Goal: Transaction & Acquisition: Book appointment/travel/reservation

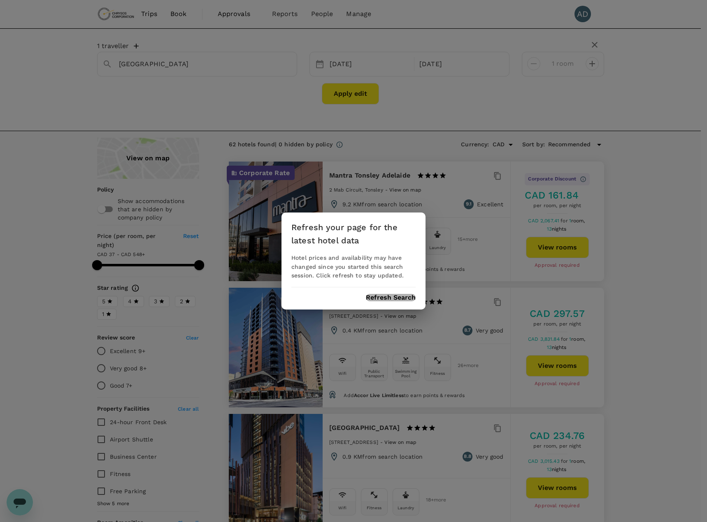
click at [382, 301] on button "Refresh Search" at bounding box center [391, 297] width 50 height 7
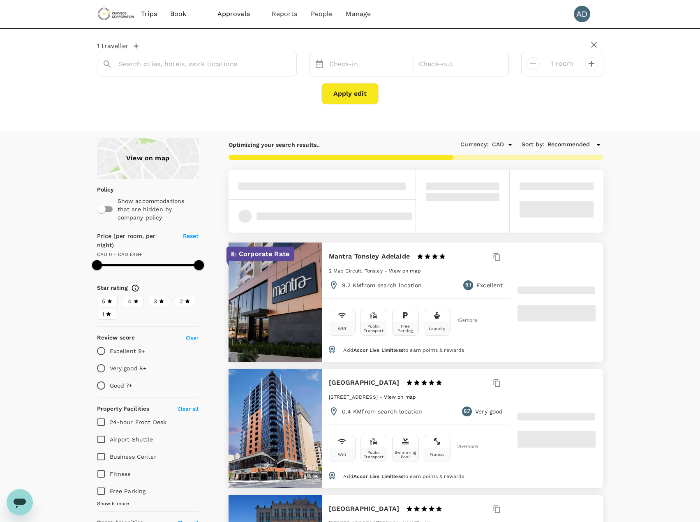
type input "[GEOGRAPHIC_DATA]"
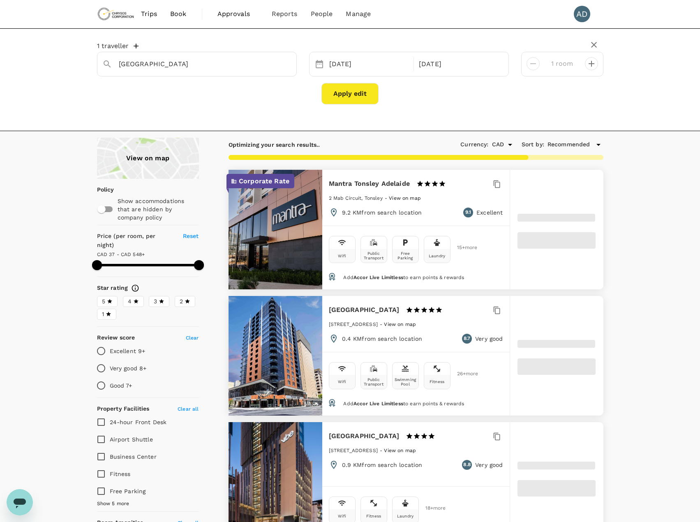
type input "592.89"
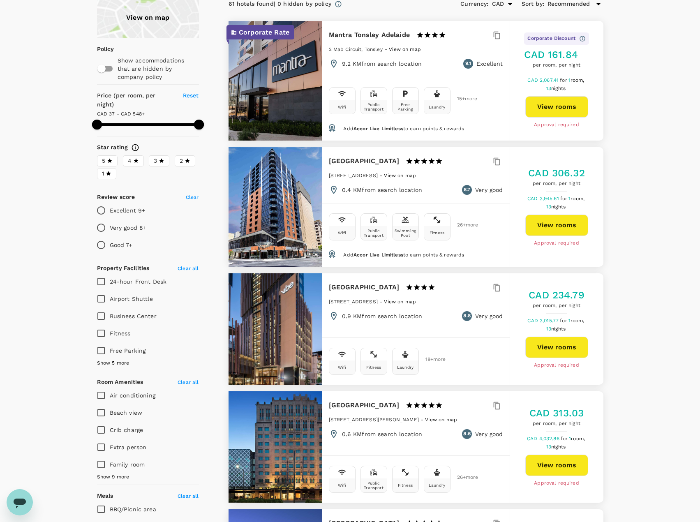
scroll to position [165, 0]
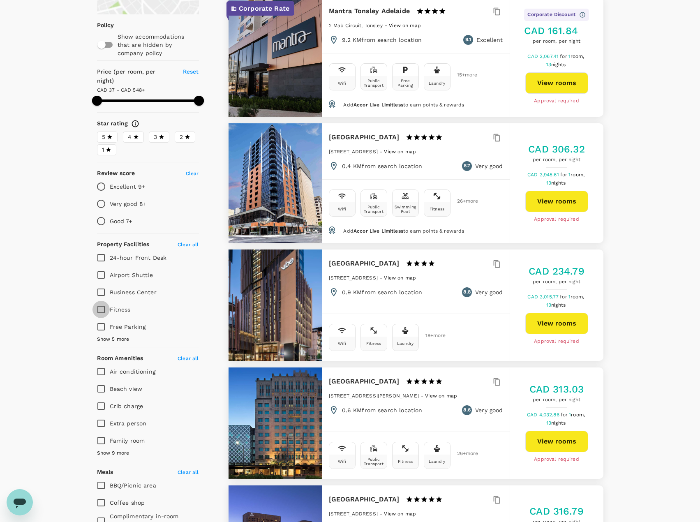
click at [101, 301] on input "Fitness" at bounding box center [101, 309] width 17 height 17
checkbox input "true"
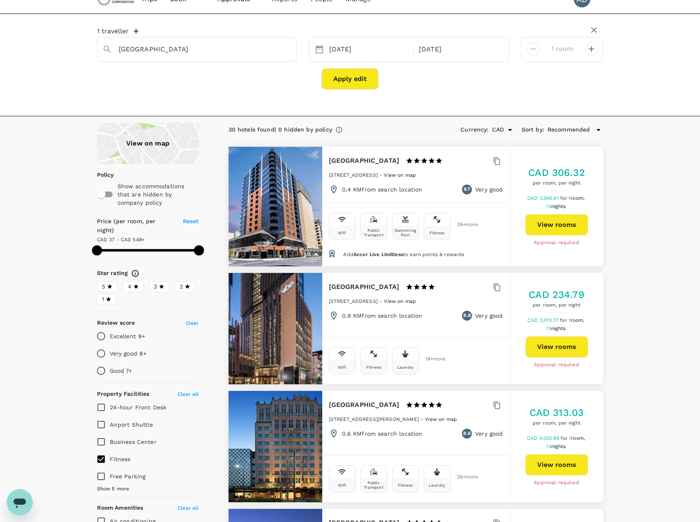
scroll to position [0, 0]
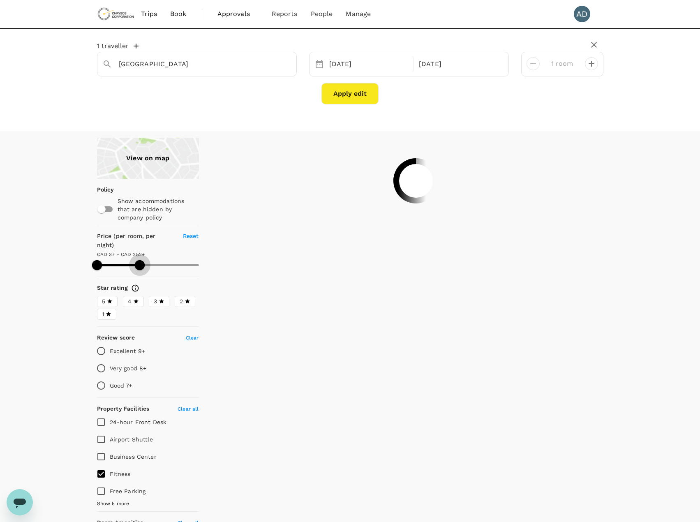
drag, startPoint x: 197, startPoint y: 260, endPoint x: 140, endPoint y: 261, distance: 57.2
click at [140, 261] on span at bounding box center [140, 265] width 10 height 10
type input "272.89"
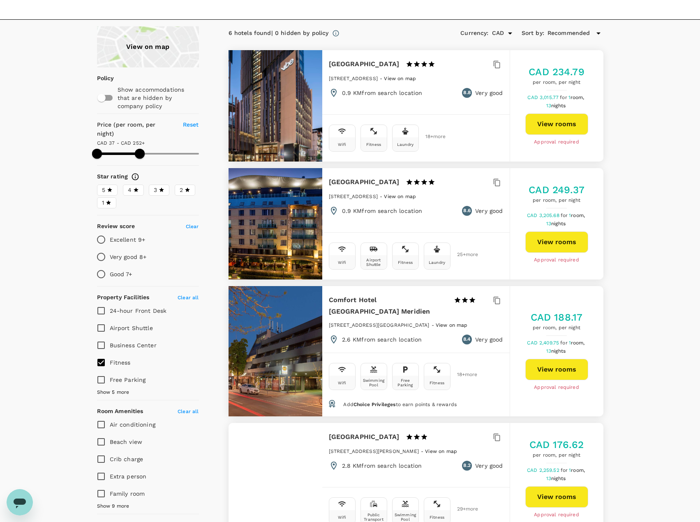
scroll to position [206, 0]
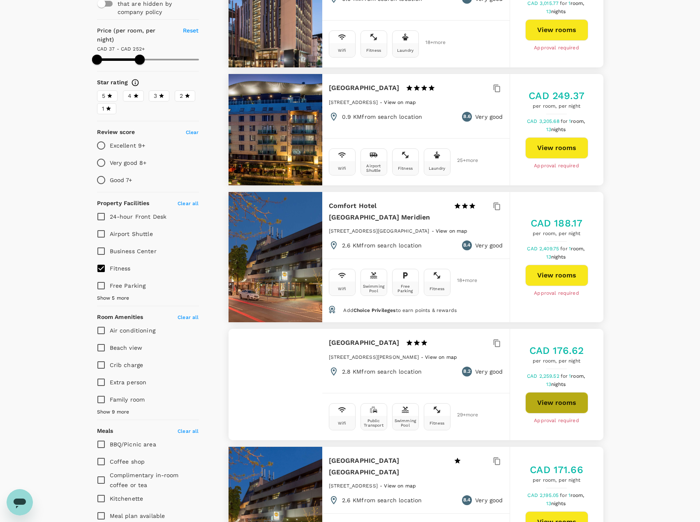
click at [557, 396] on button "View rooms" at bounding box center [557, 402] width 63 height 21
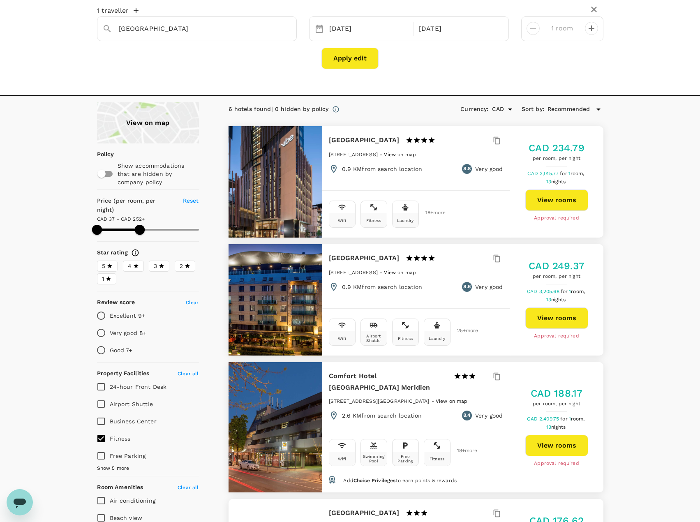
scroll to position [0, 0]
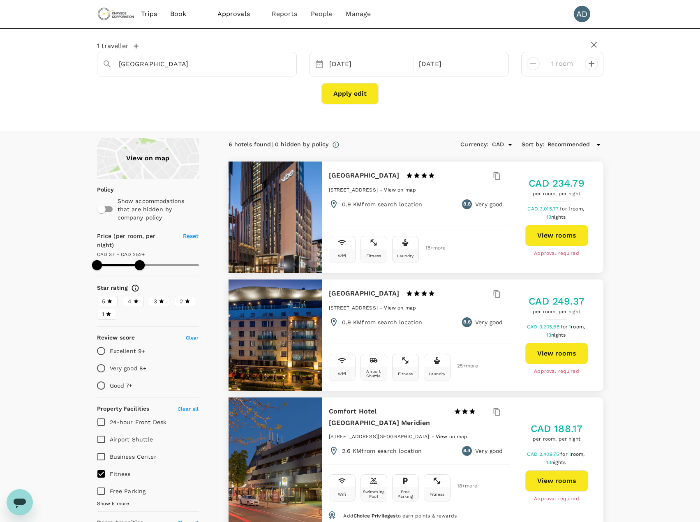
click at [103, 483] on input "Free Parking" at bounding box center [101, 491] width 17 height 17
checkbox input "true"
type input "272.89"
click at [103, 483] on input "Free Parking" at bounding box center [101, 491] width 17 height 17
checkbox input "false"
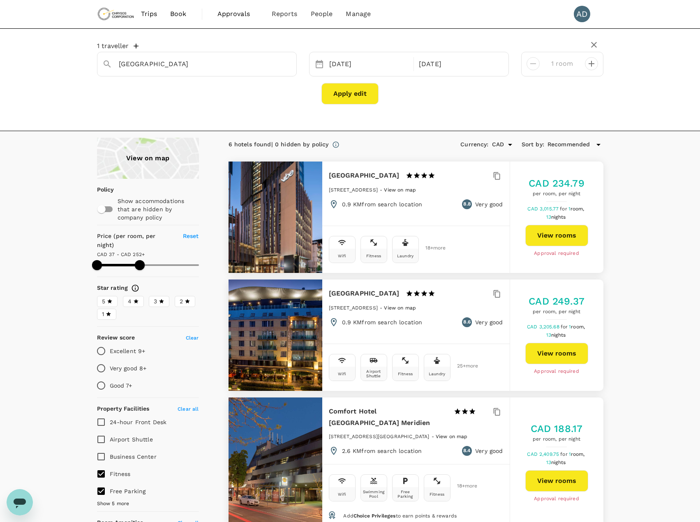
type input "272.89"
click at [102, 466] on input "Fitness" at bounding box center [101, 474] width 17 height 17
checkbox input "false"
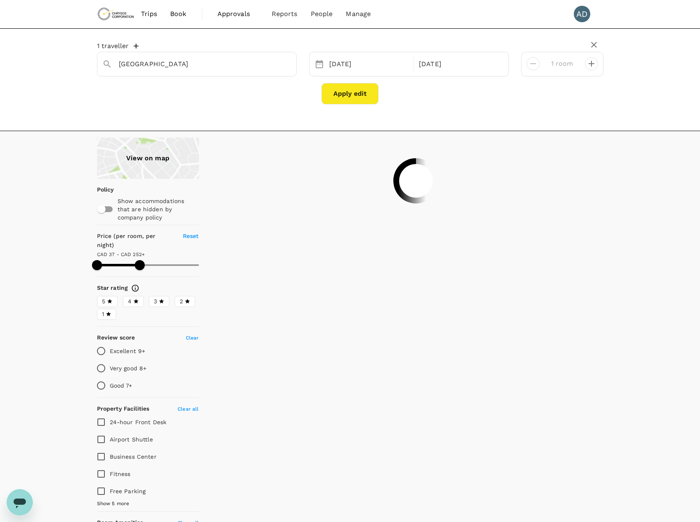
type input "272.89"
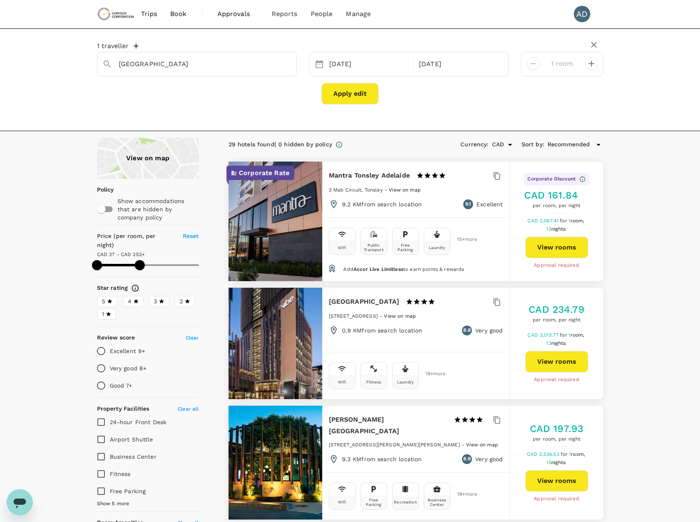
drag, startPoint x: 42, startPoint y: 153, endPoint x: 27, endPoint y: 148, distance: 16.0
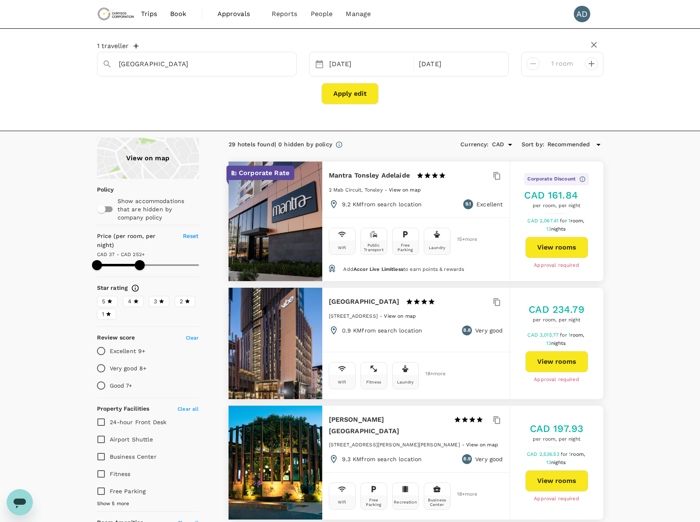
click at [341, 93] on button "Apply edit" at bounding box center [350, 93] width 57 height 21
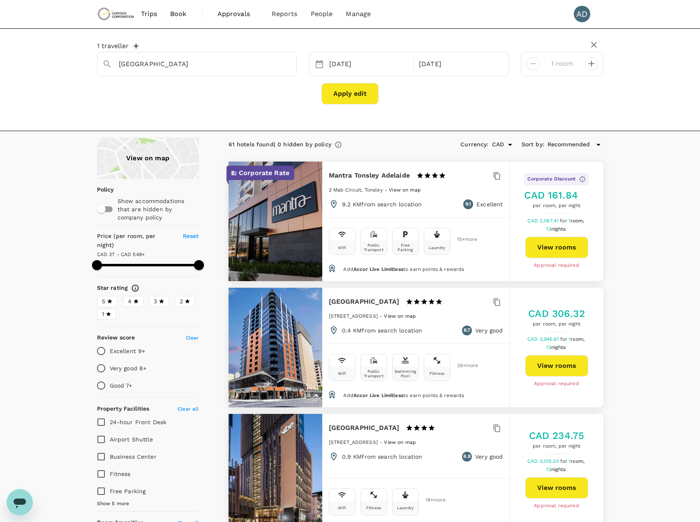
type input "592.89"
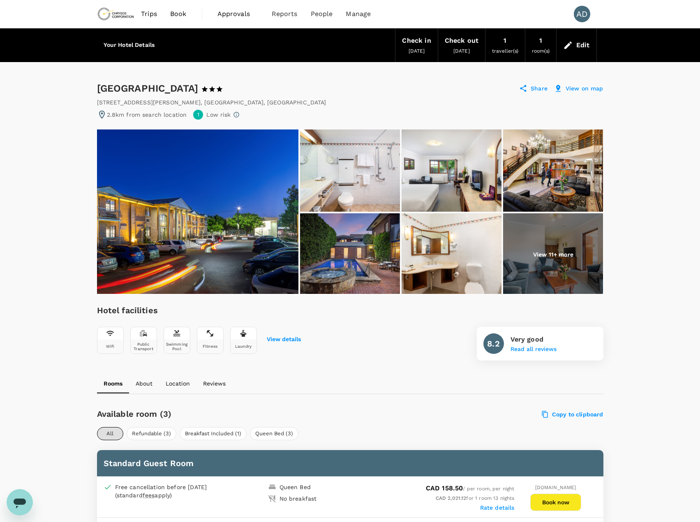
click at [206, 238] on img at bounding box center [198, 212] width 202 height 165
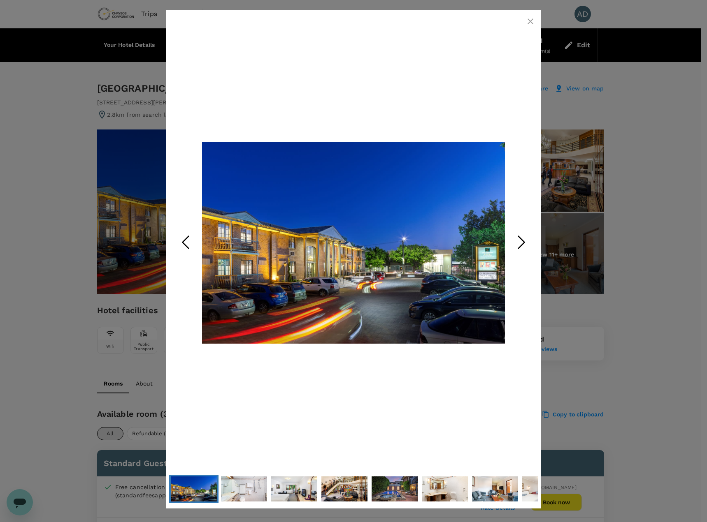
click at [524, 243] on polyline "Next Slide" at bounding box center [521, 242] width 6 height 12
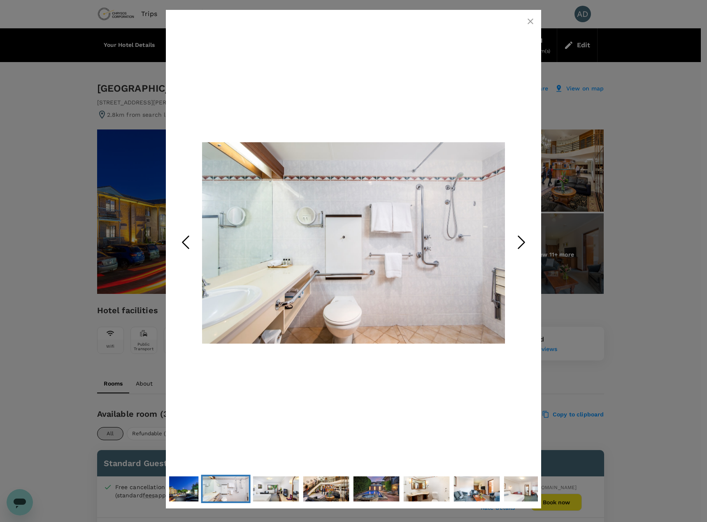
click at [524, 243] on polyline "Next Slide" at bounding box center [521, 242] width 6 height 12
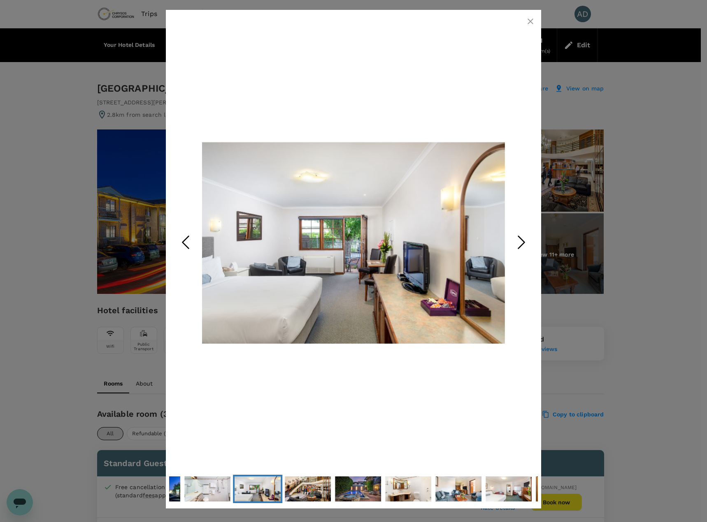
click at [524, 243] on polyline "Next Slide" at bounding box center [521, 242] width 6 height 12
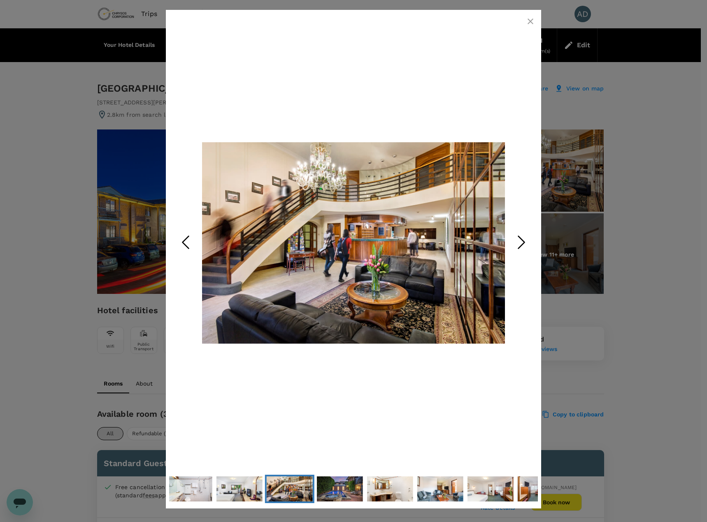
click at [524, 243] on polyline "Next Slide" at bounding box center [521, 242] width 6 height 12
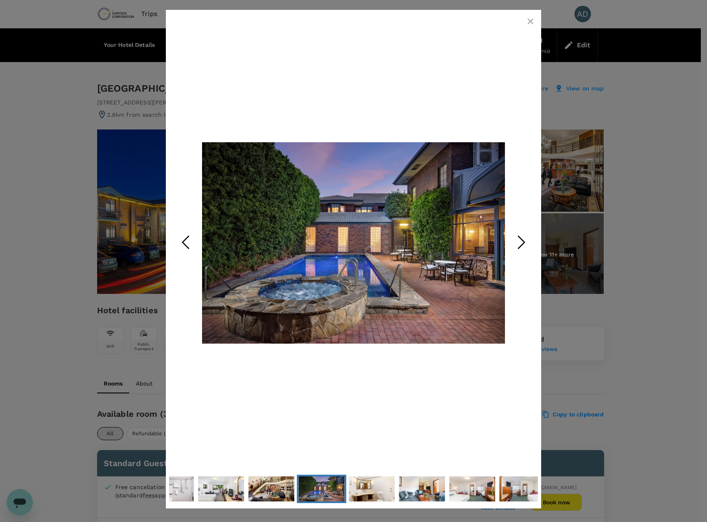
click at [524, 243] on polyline "Next Slide" at bounding box center [521, 242] width 6 height 12
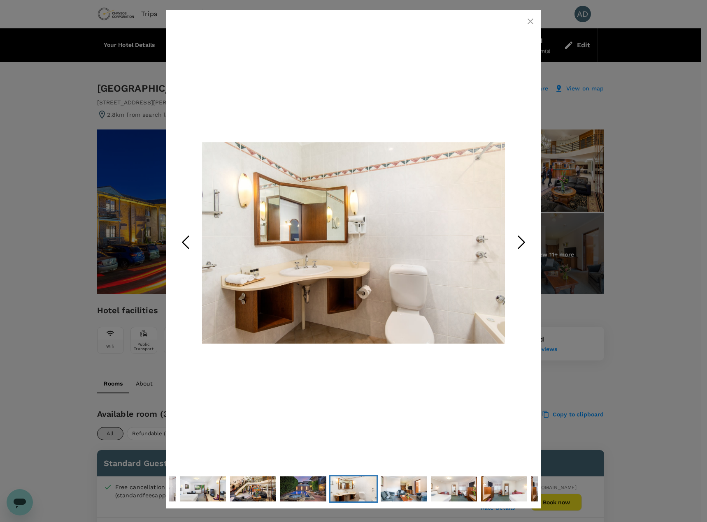
click at [524, 243] on polyline "Next Slide" at bounding box center [521, 242] width 6 height 12
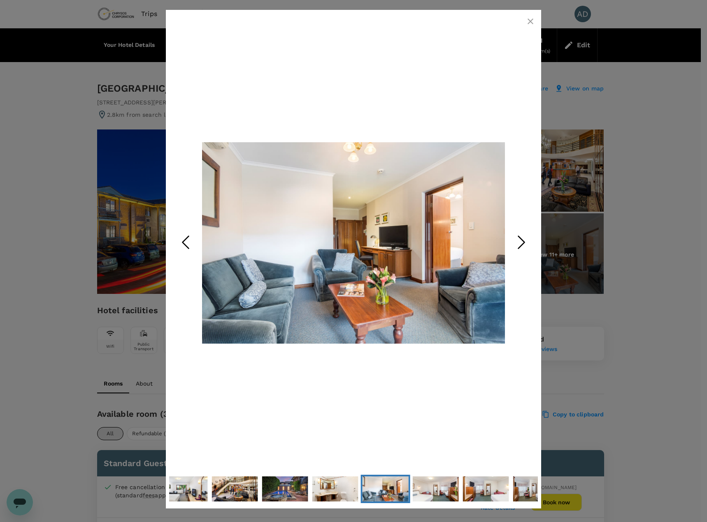
click at [524, 243] on polyline "Next Slide" at bounding box center [521, 242] width 6 height 12
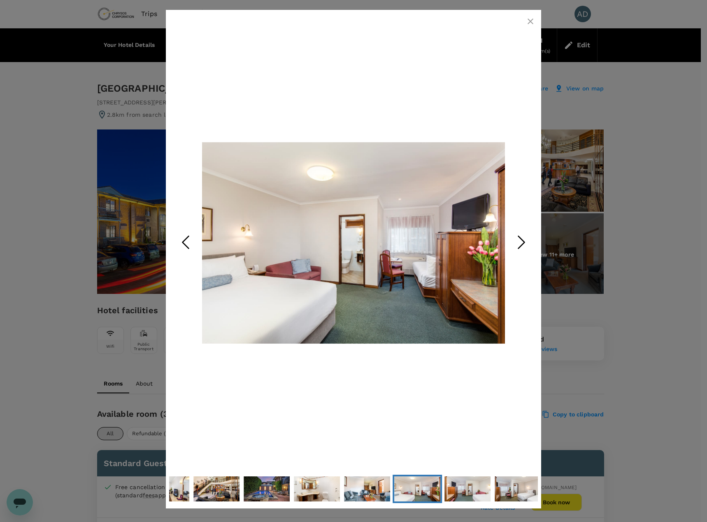
click at [524, 243] on polyline "Next Slide" at bounding box center [521, 242] width 6 height 12
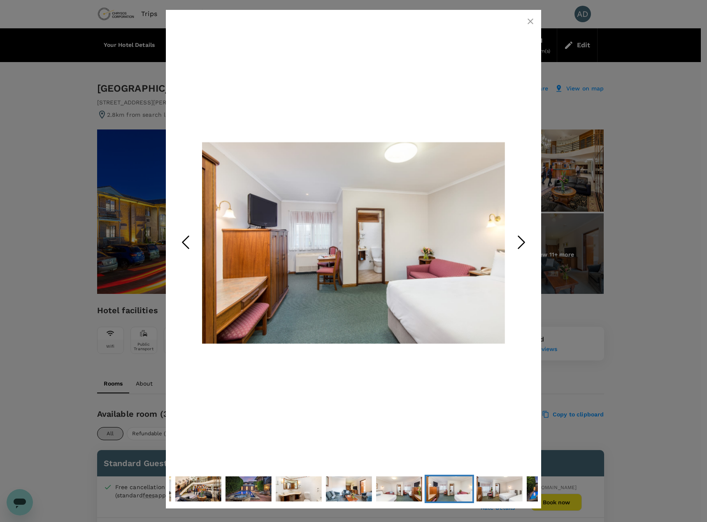
click at [524, 243] on polyline "Next Slide" at bounding box center [521, 242] width 6 height 12
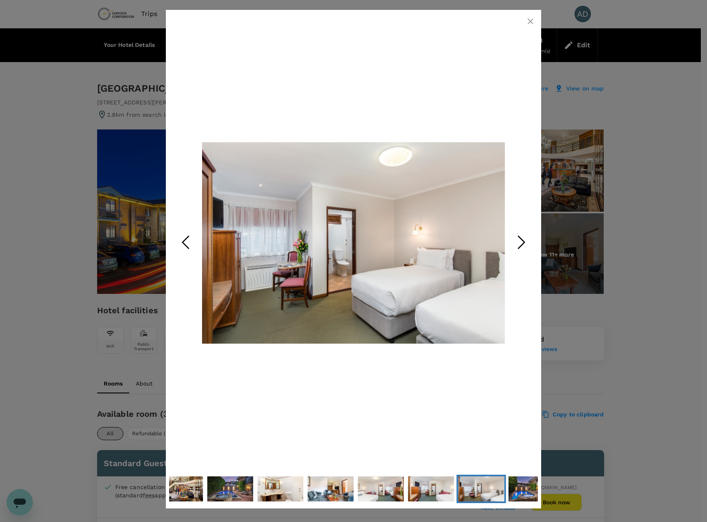
click at [530, 23] on icon "button" at bounding box center [530, 21] width 10 height 10
